Goal: Information Seeking & Learning: Learn about a topic

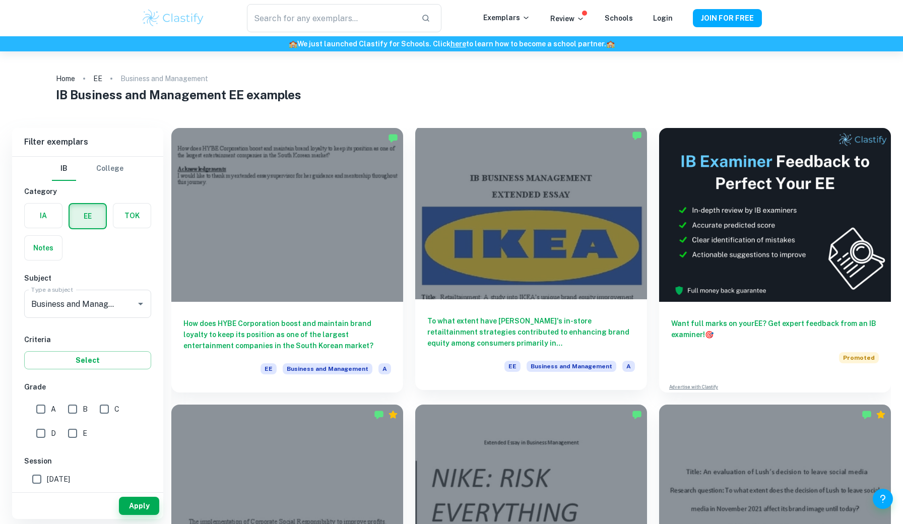
click at [498, 235] on div at bounding box center [531, 213] width 232 height 174
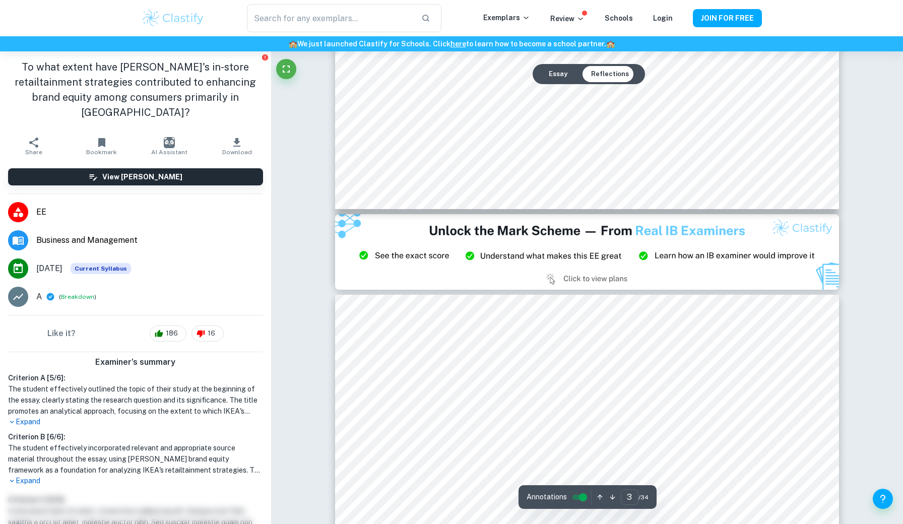
type input "2"
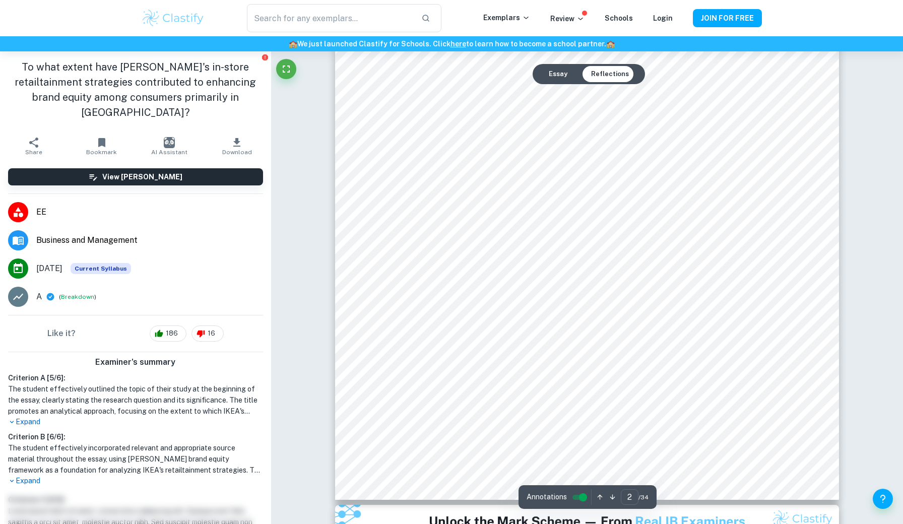
scroll to position [724, 0]
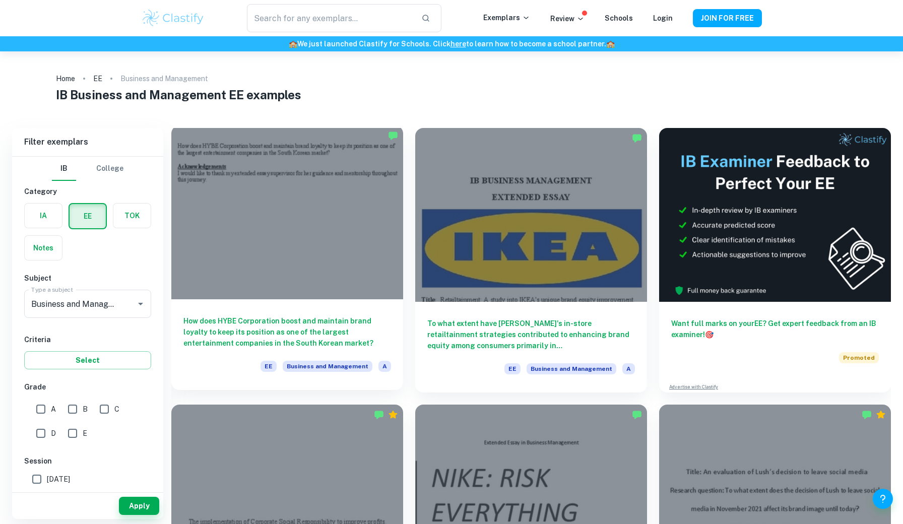
click at [357, 229] on div at bounding box center [287, 213] width 232 height 174
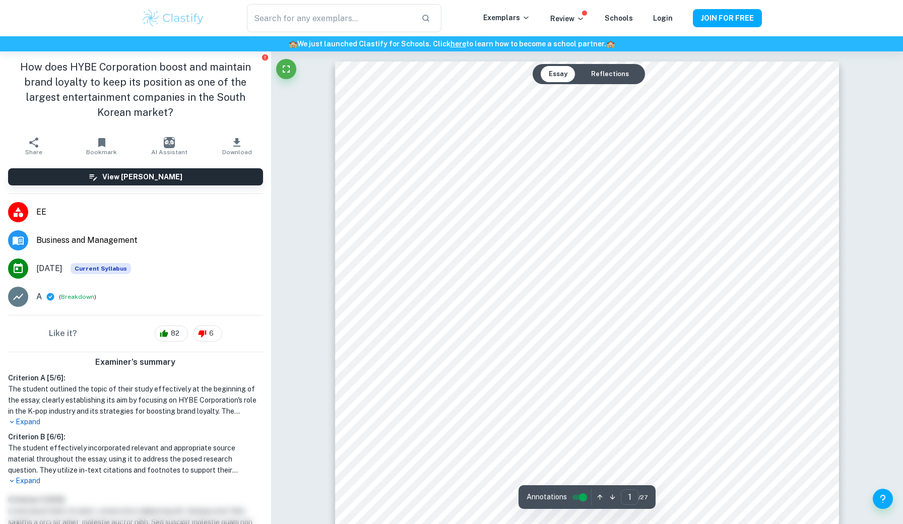
scroll to position [752, 0]
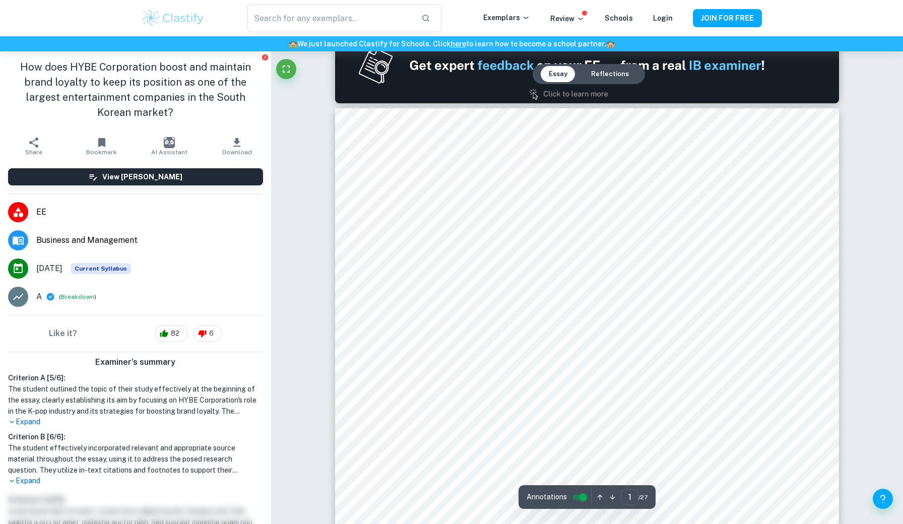
type input "2"
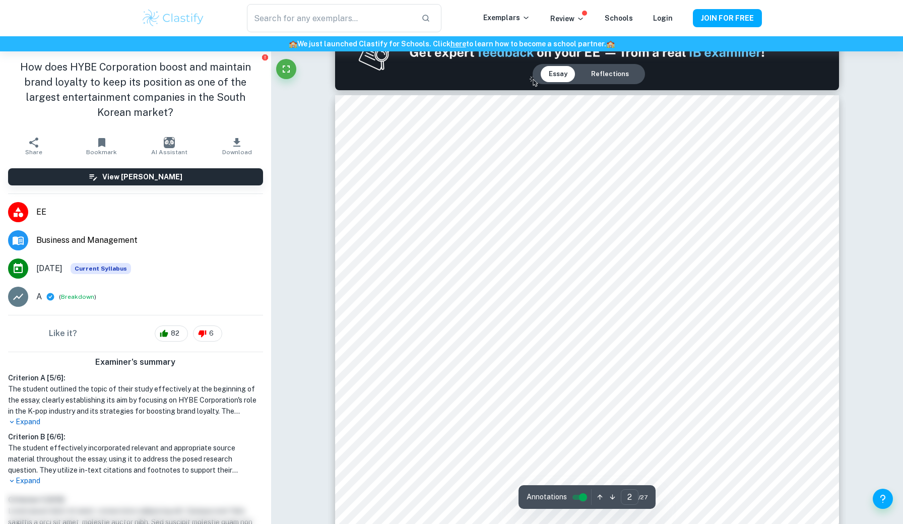
scroll to position [766, 0]
